Goal: Information Seeking & Learning: Check status

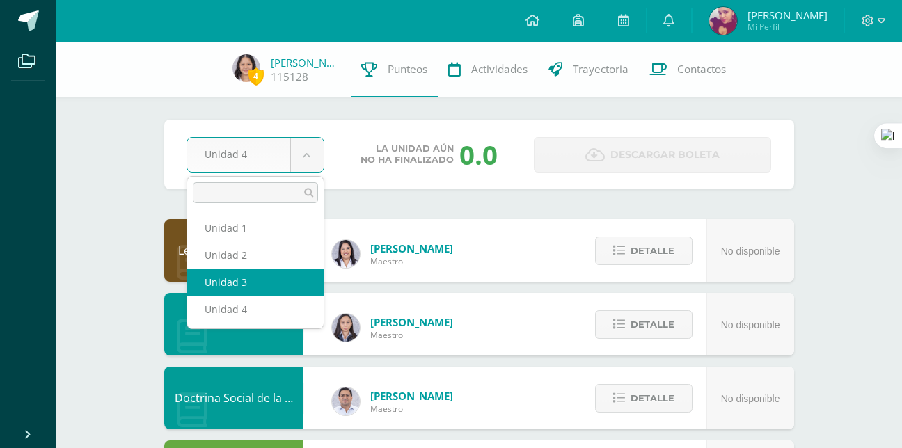
select select "Unidad 3"
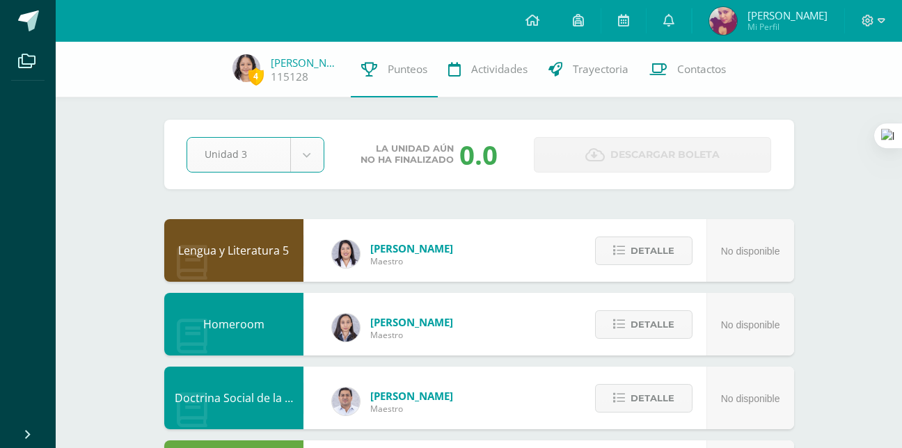
click at [284, 271] on div "Lengua y Literatura 5" at bounding box center [233, 250] width 139 height 63
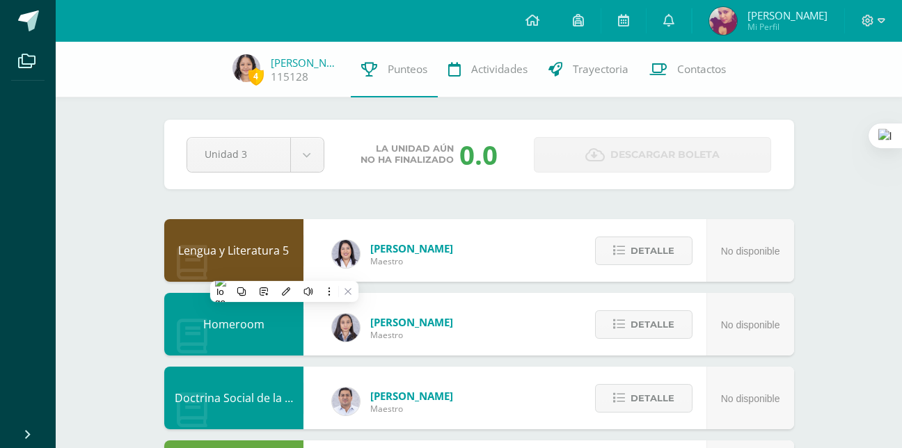
click at [287, 232] on div "Lengua y Literatura 5" at bounding box center [233, 250] width 139 height 63
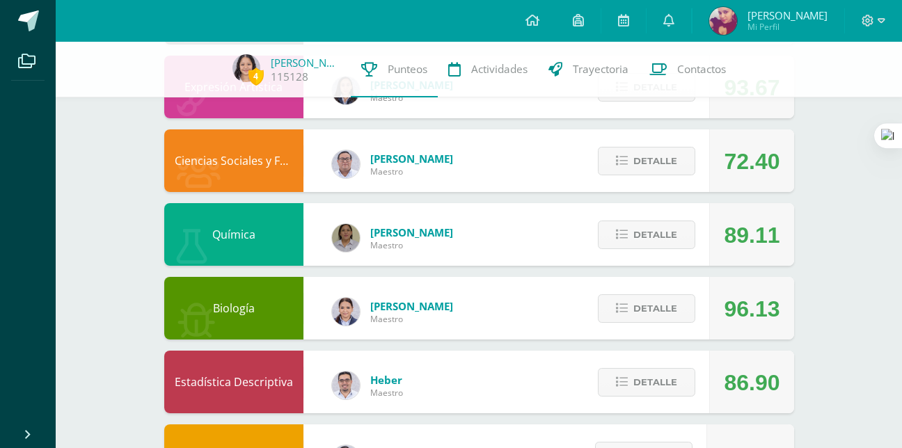
scroll to position [684, 0]
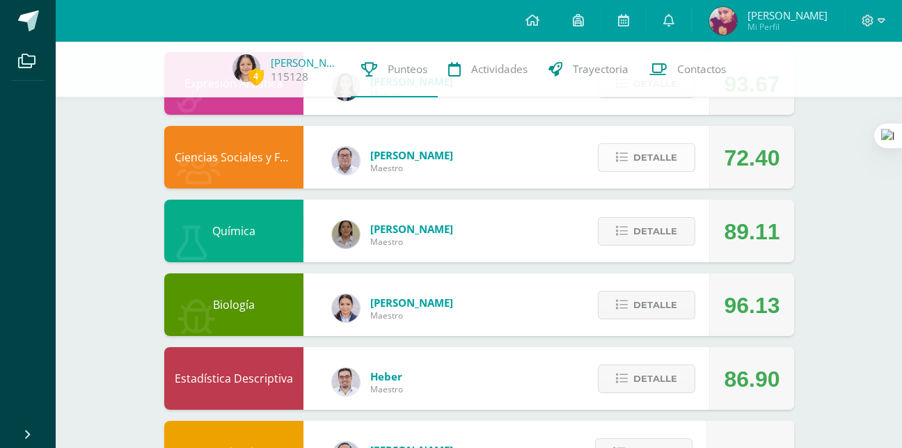
click at [664, 163] on span "Detalle" at bounding box center [655, 158] width 44 height 26
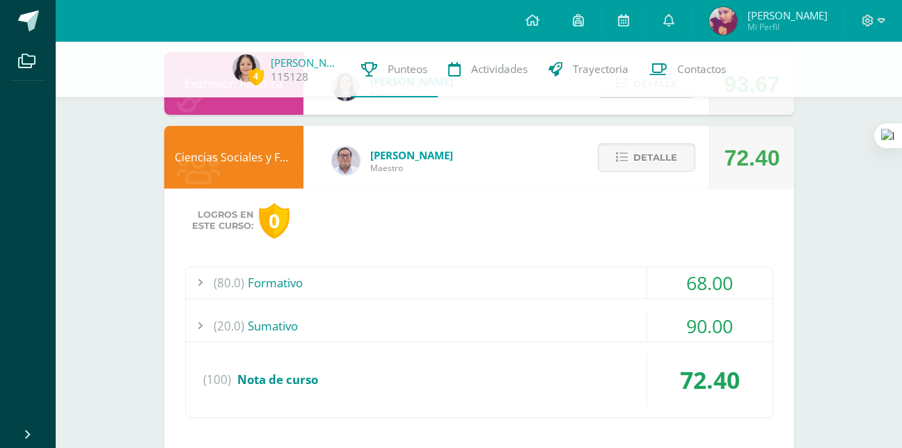
click at [569, 339] on div "(20.0) Sumativo" at bounding box center [479, 325] width 587 height 31
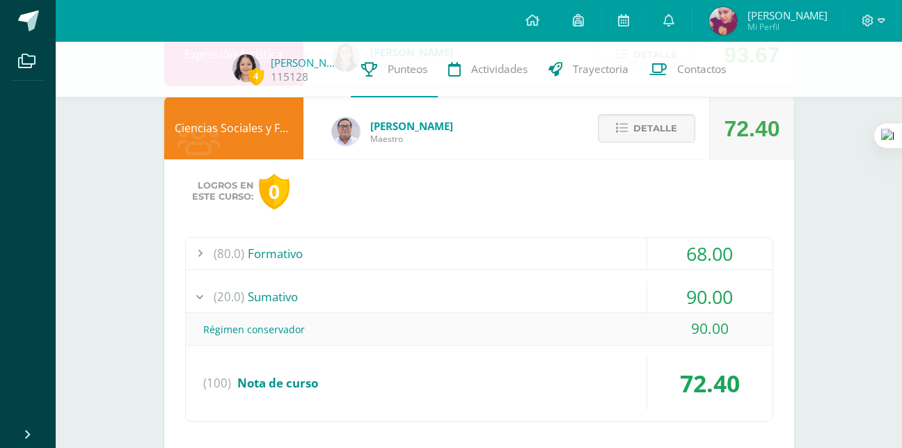
scroll to position [716, 0]
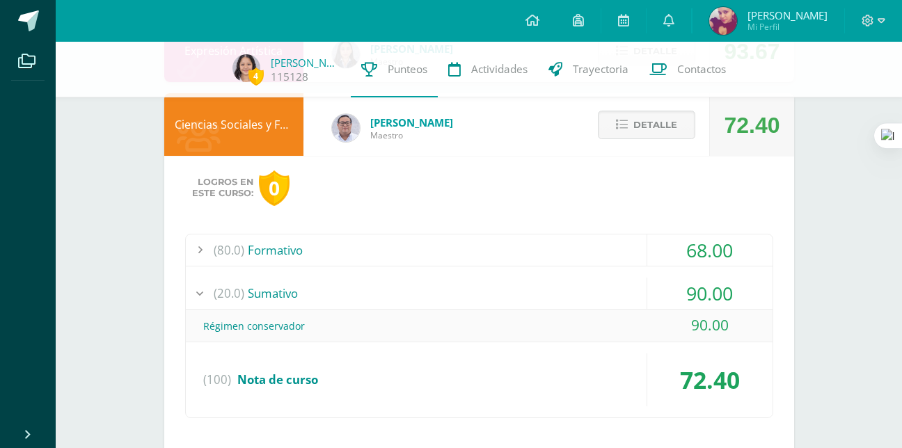
click at [599, 262] on div "(80.0) Formativo" at bounding box center [479, 250] width 587 height 31
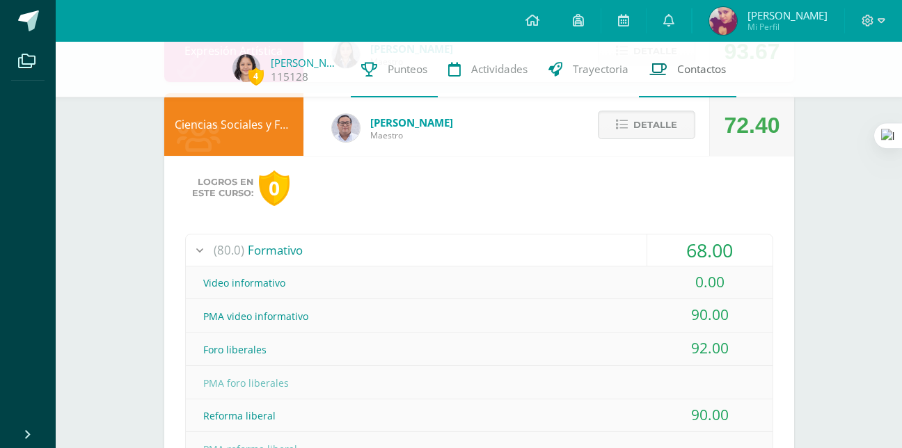
click at [648, 93] on link "Contactos" at bounding box center [687, 70] width 97 height 56
click at [641, 121] on span "Detalle" at bounding box center [655, 125] width 44 height 26
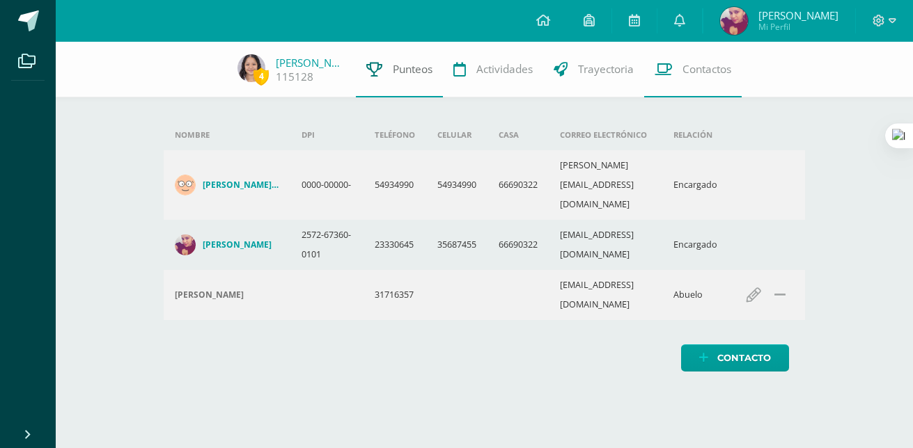
click at [365, 78] on link "Punteos" at bounding box center [399, 70] width 87 height 56
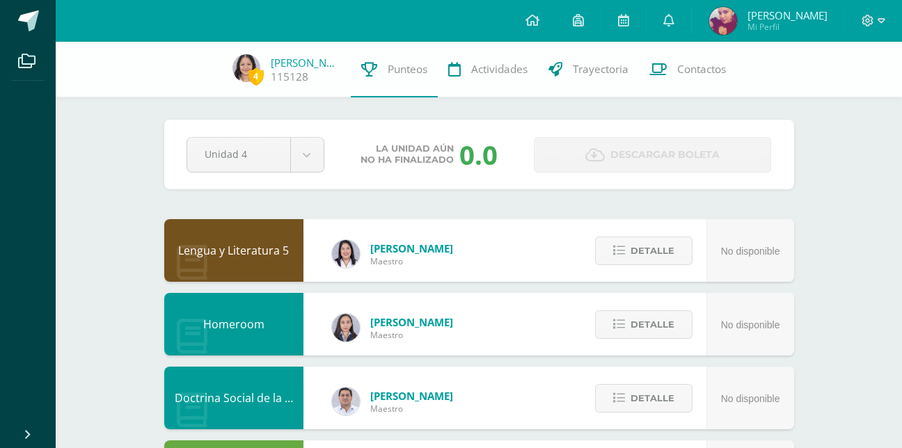
click at [396, 81] on link "Punteos" at bounding box center [394, 70] width 87 height 56
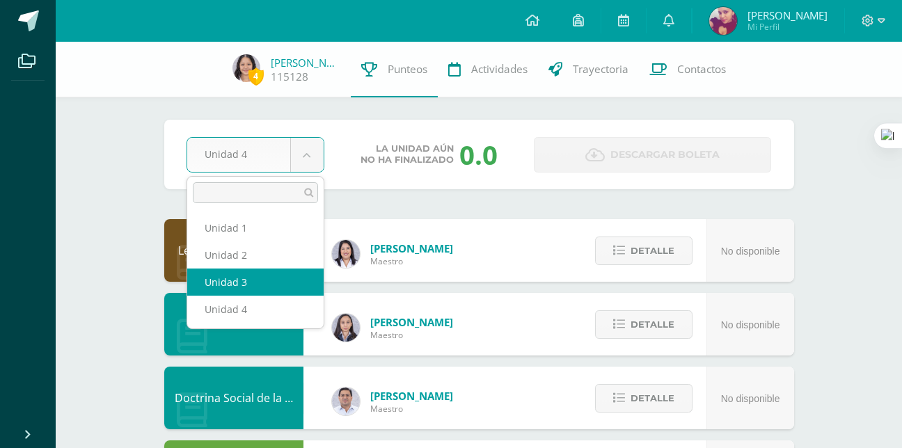
select select "Unidad 3"
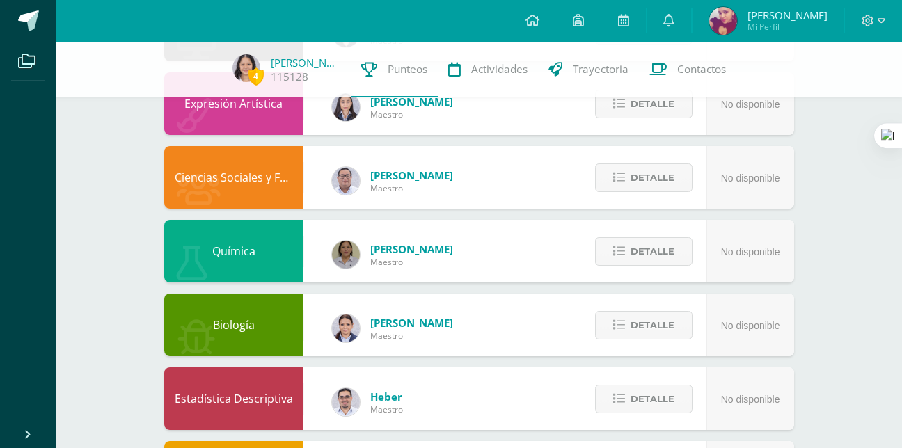
scroll to position [747, 0]
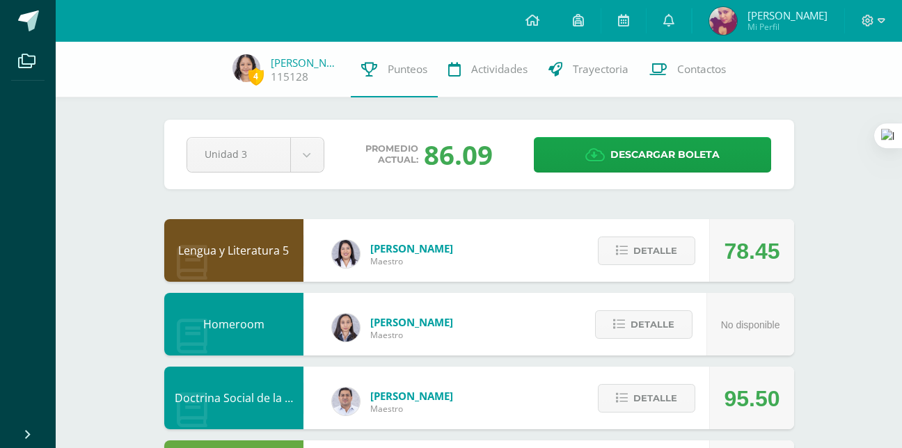
scroll to position [747, 0]
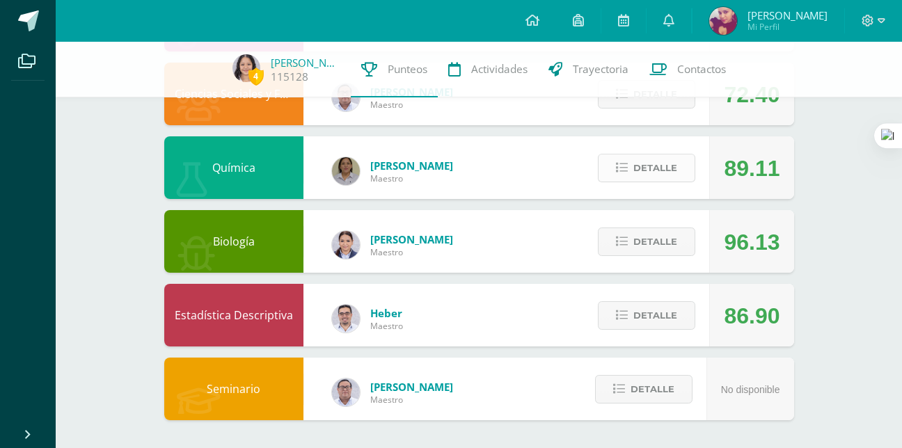
click at [610, 178] on button "Detalle" at bounding box center [646, 168] width 97 height 29
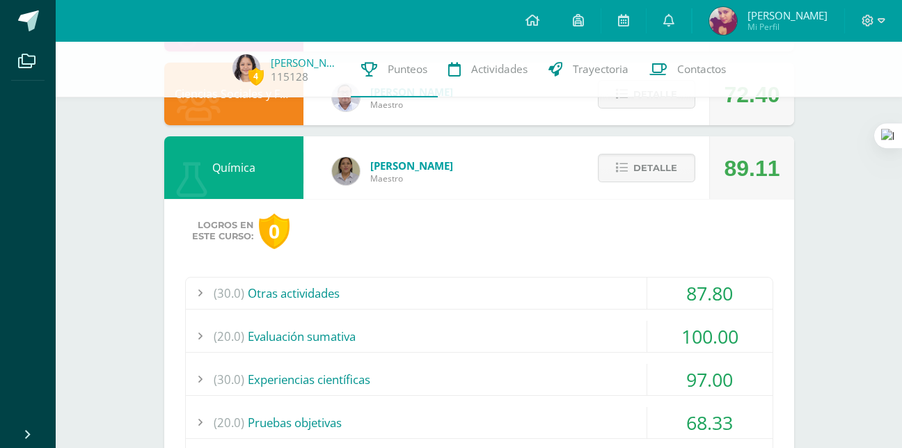
click at [558, 345] on div "(20.0) Evaluación sumativa" at bounding box center [479, 336] width 587 height 31
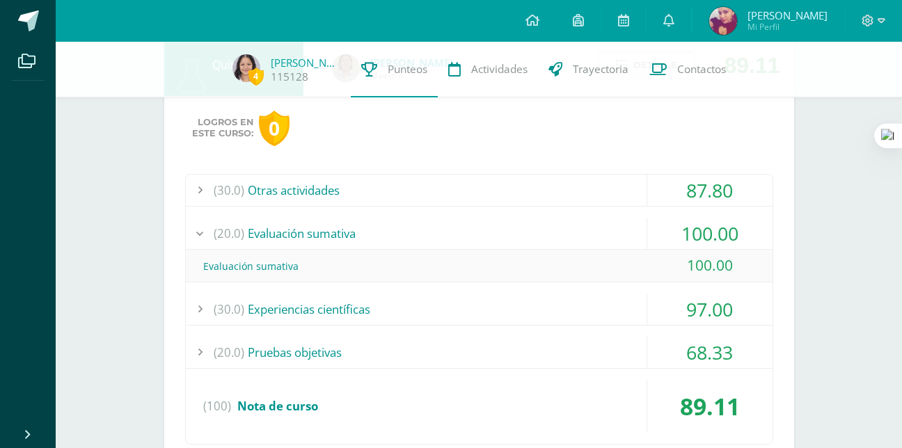
scroll to position [851, 0]
drag, startPoint x: 565, startPoint y: 344, endPoint x: 585, endPoint y: 256, distance: 89.8
click at [585, 256] on div "(30.0) Otras actividades 87.80 Hoja de trabajo No.1 Enlaces y estructura de lew…" at bounding box center [479, 308] width 588 height 271
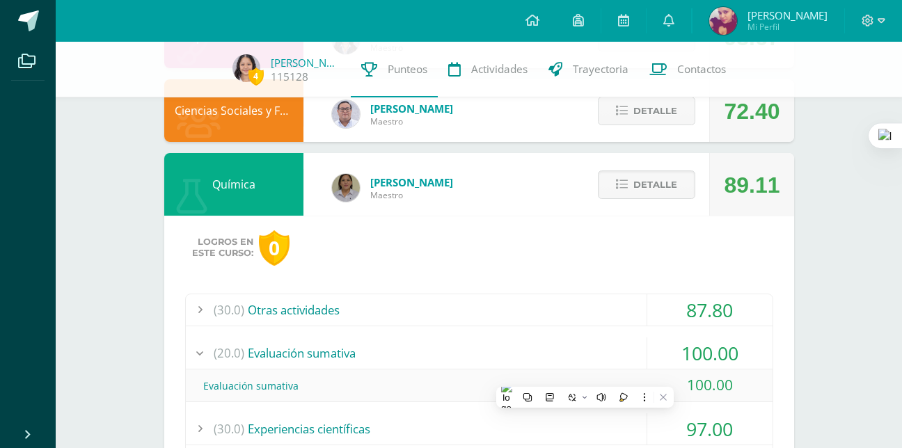
scroll to position [730, 0]
click at [625, 176] on button "Detalle" at bounding box center [646, 185] width 97 height 29
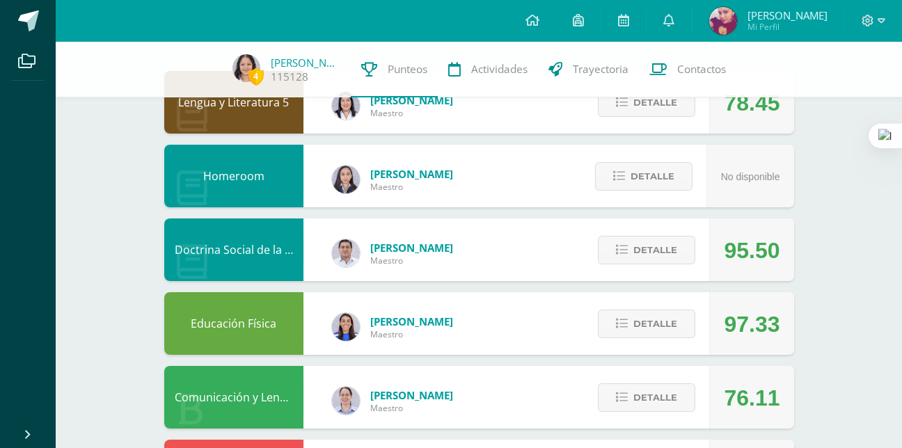
scroll to position [0, 0]
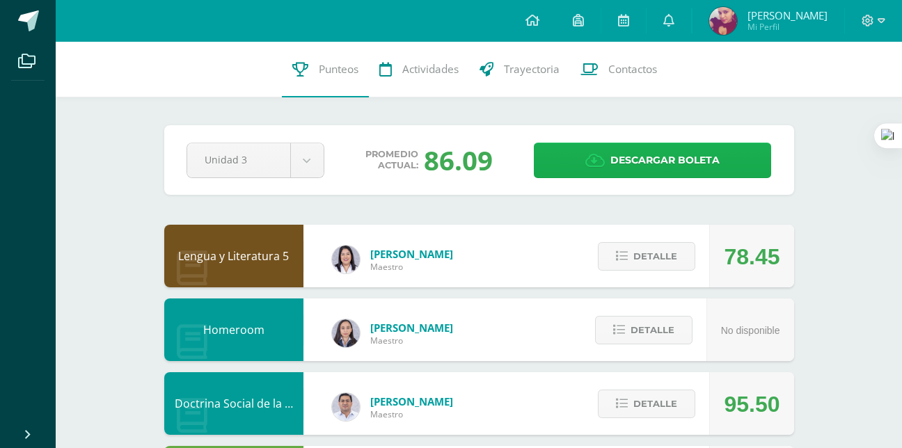
drag, startPoint x: 580, startPoint y: 179, endPoint x: 571, endPoint y: 148, distance: 31.9
click at [571, 148] on div "Pendiente Unidad 3 Unidad 1 Unidad 2 Unidad 3 Unidad 4 Promedio actual: 86.09 D…" at bounding box center [479, 160] width 630 height 70
click at [571, 148] on link "Descargar boleta" at bounding box center [652, 161] width 237 height 36
